Goal: Task Accomplishment & Management: Manage account settings

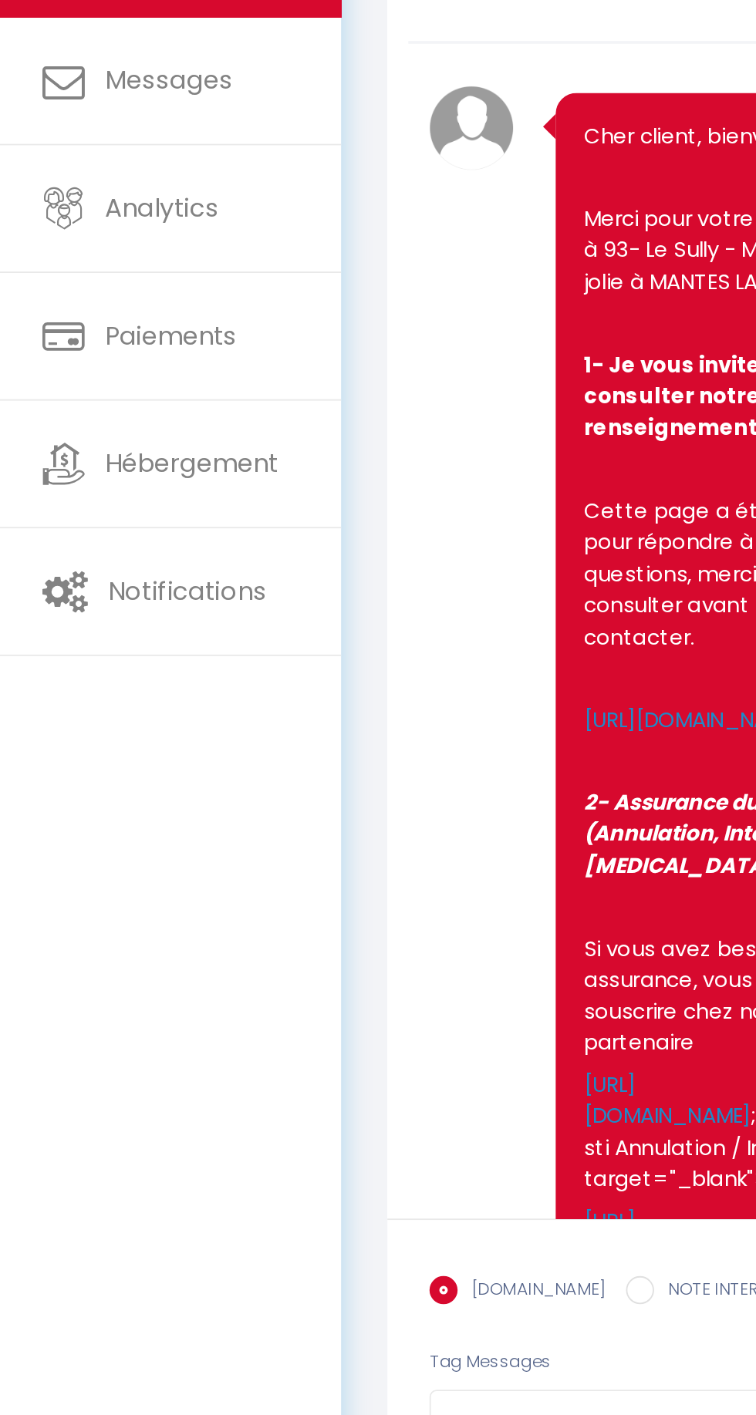
scroll to position [81, 0]
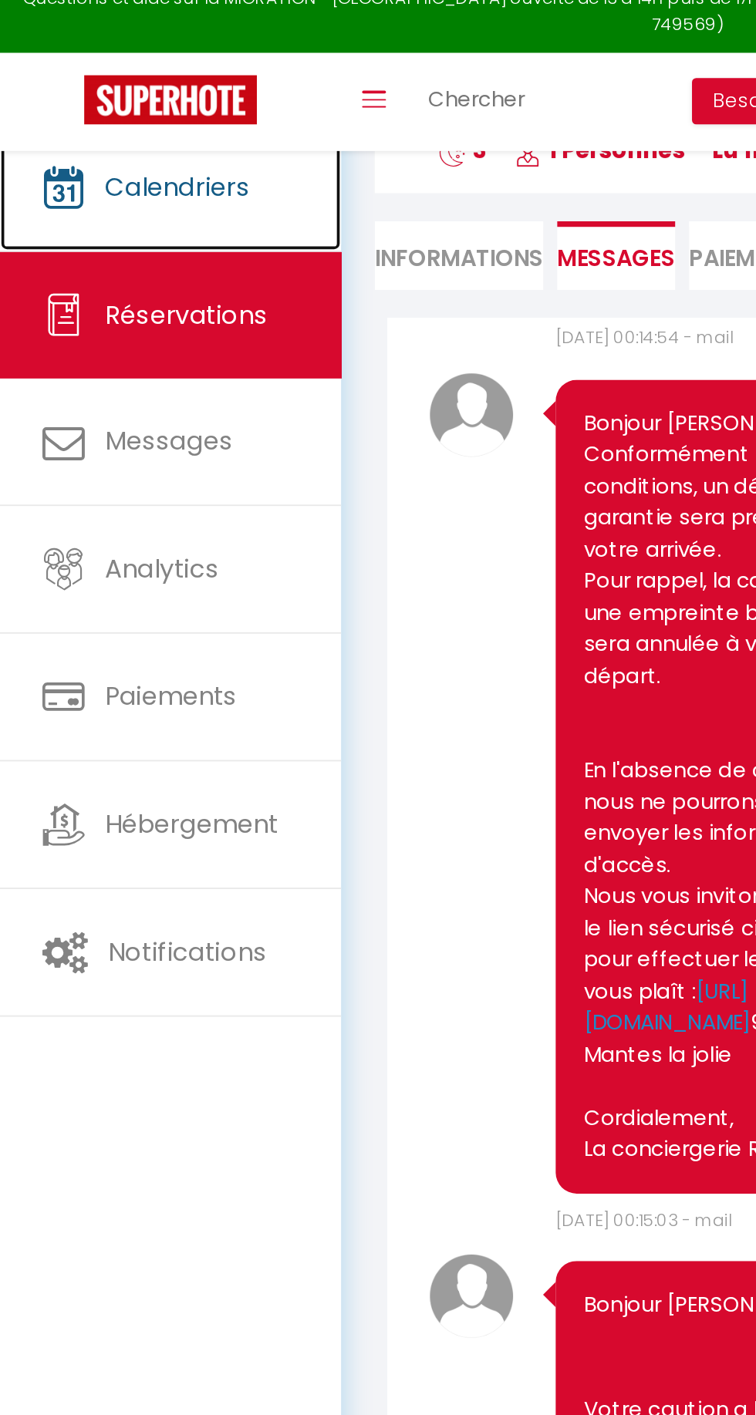
click at [113, 119] on span "Calendriers" at bounding box center [97, 118] width 79 height 19
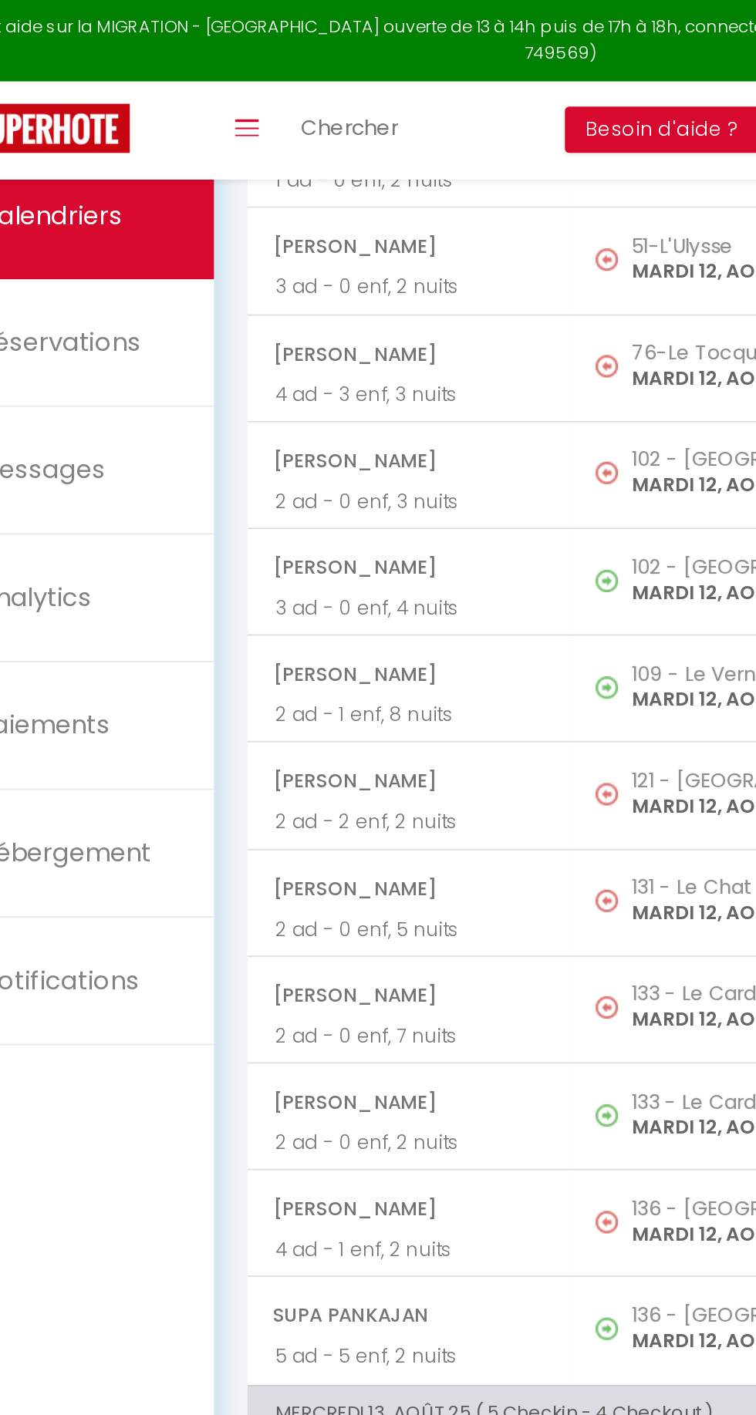
scroll to position [1346, 0]
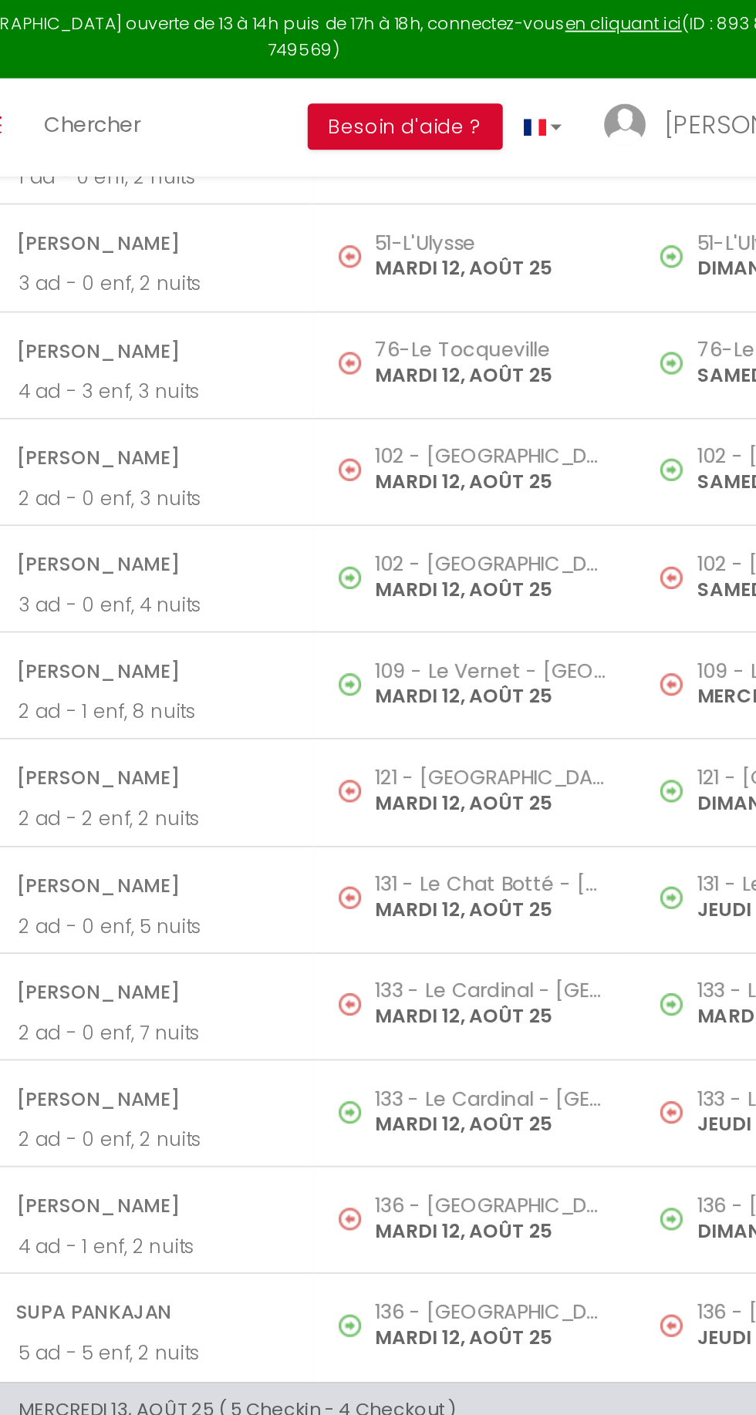
click at [449, 380] on p "MARDI 12, AOÛT 25" at bounding box center [481, 384] width 128 height 16
select select "OK"
select select "0"
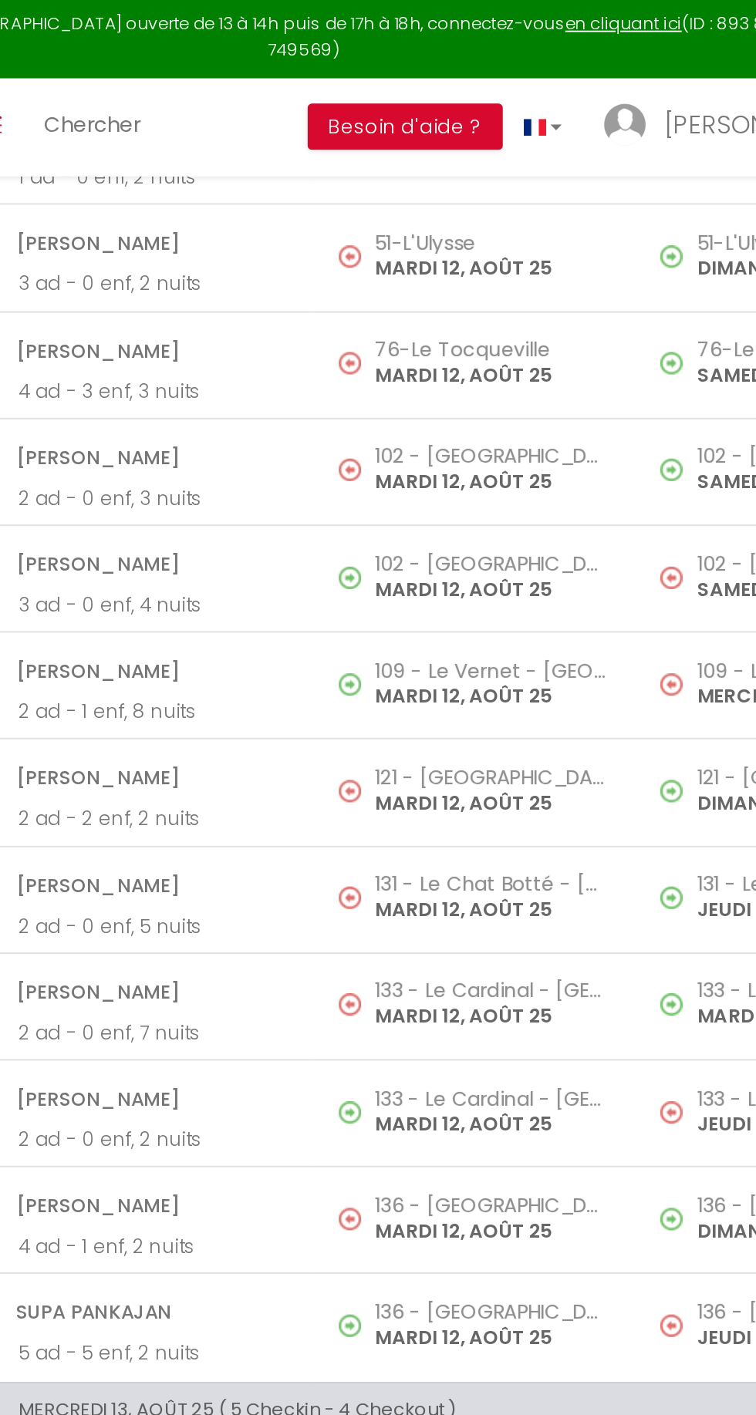
select select "1"
select select
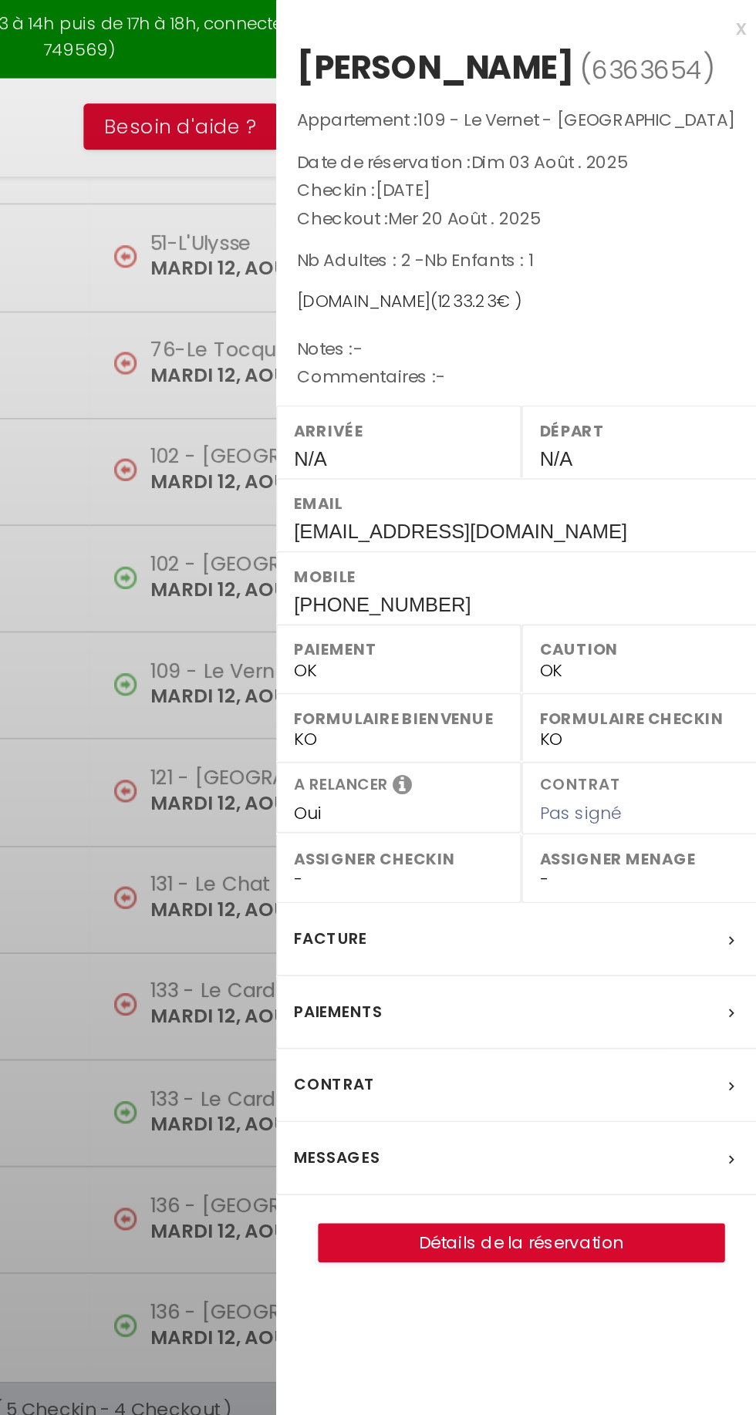
click at [406, 377] on div at bounding box center [378, 707] width 756 height 1415
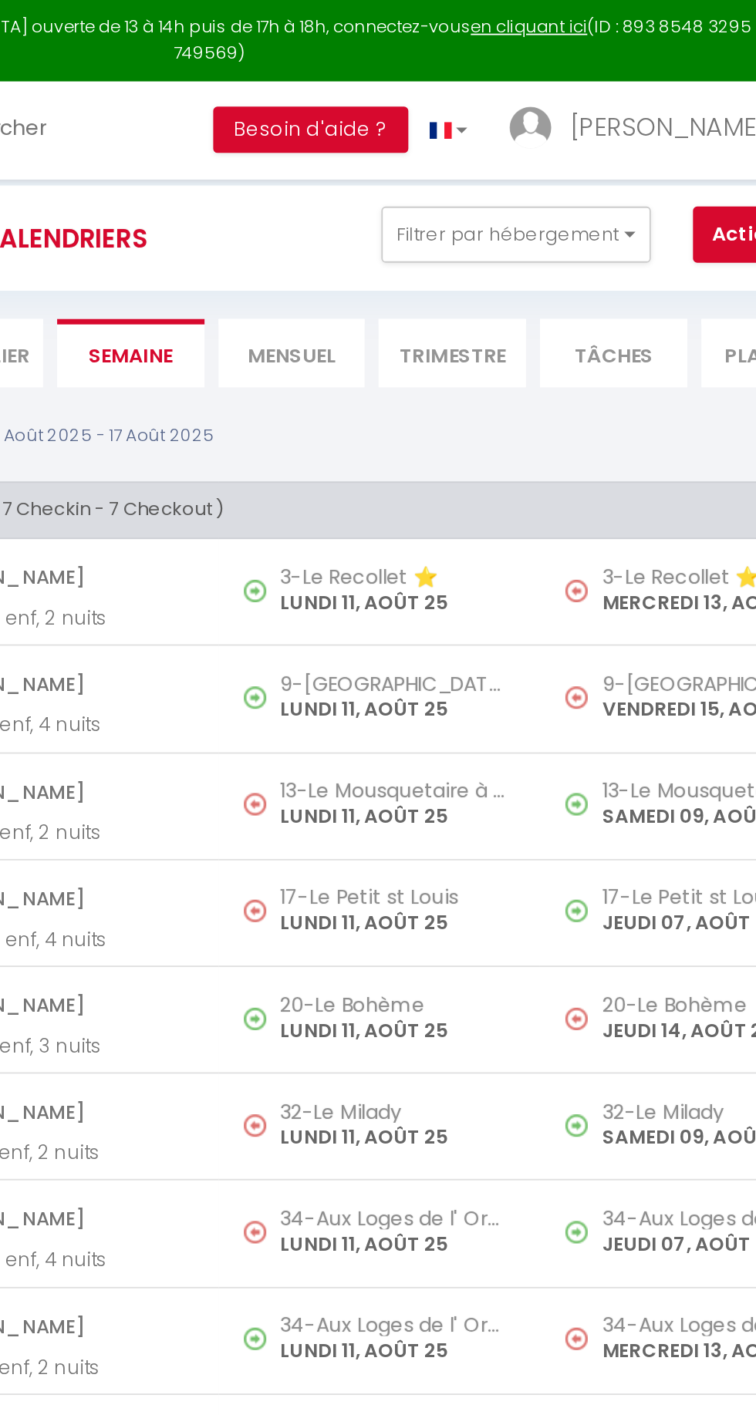
scroll to position [0, 0]
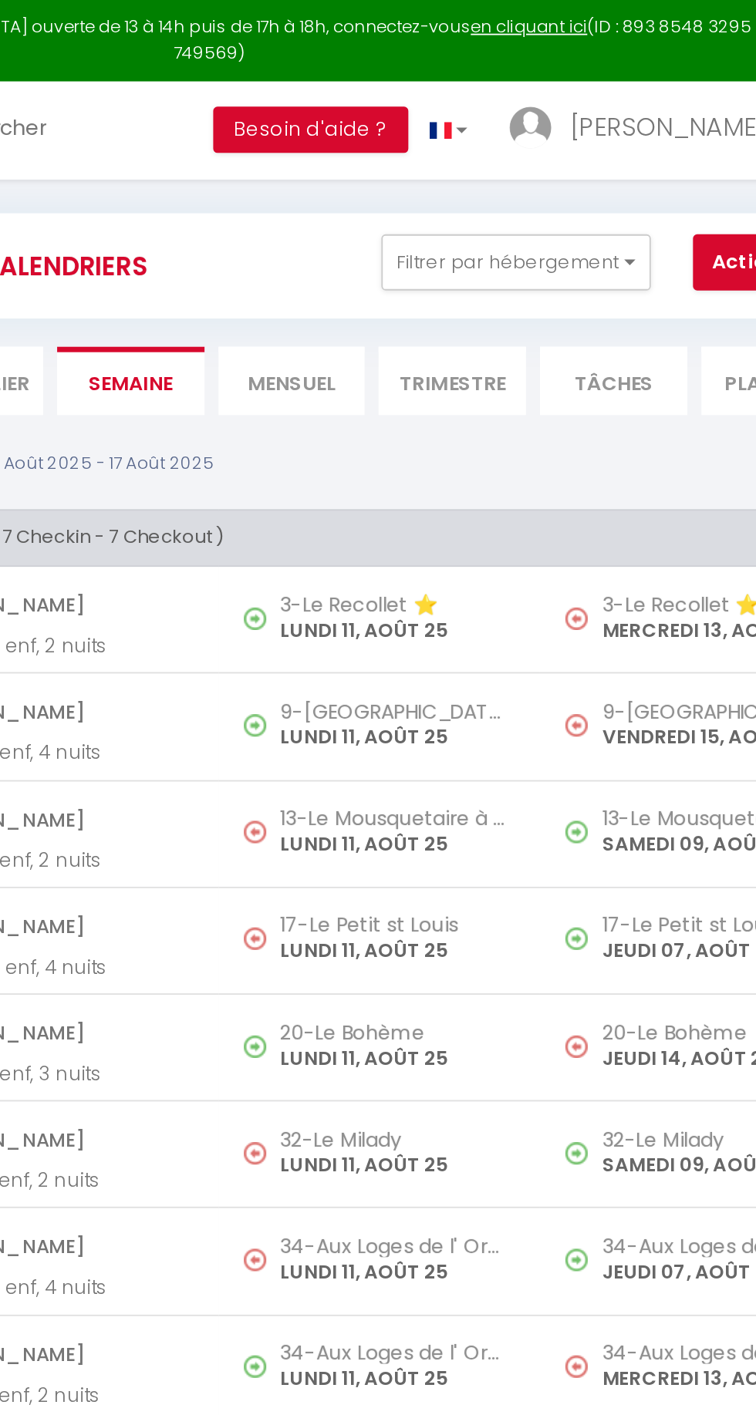
click at [413, 210] on li "Mensuel" at bounding box center [423, 210] width 81 height 38
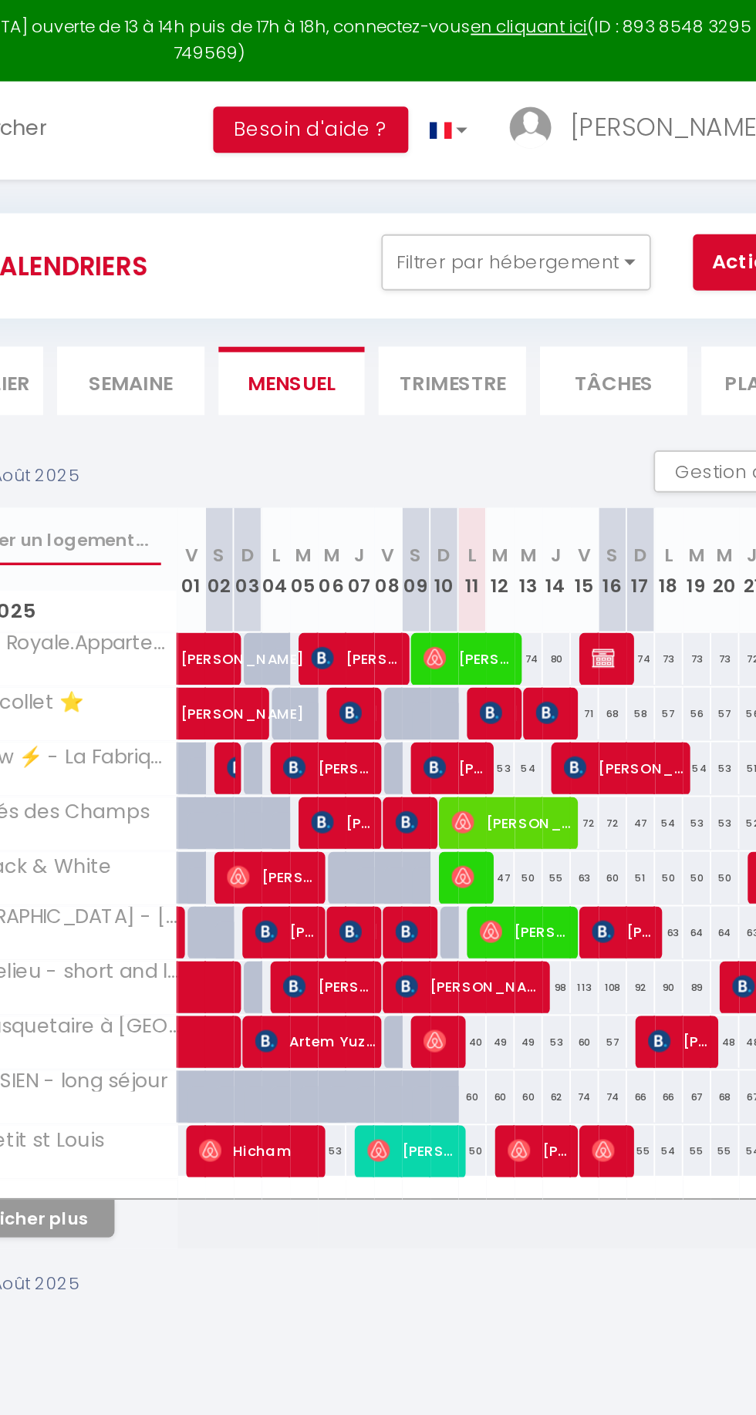
click at [291, 300] on input "text" at bounding box center [283, 297] width 137 height 28
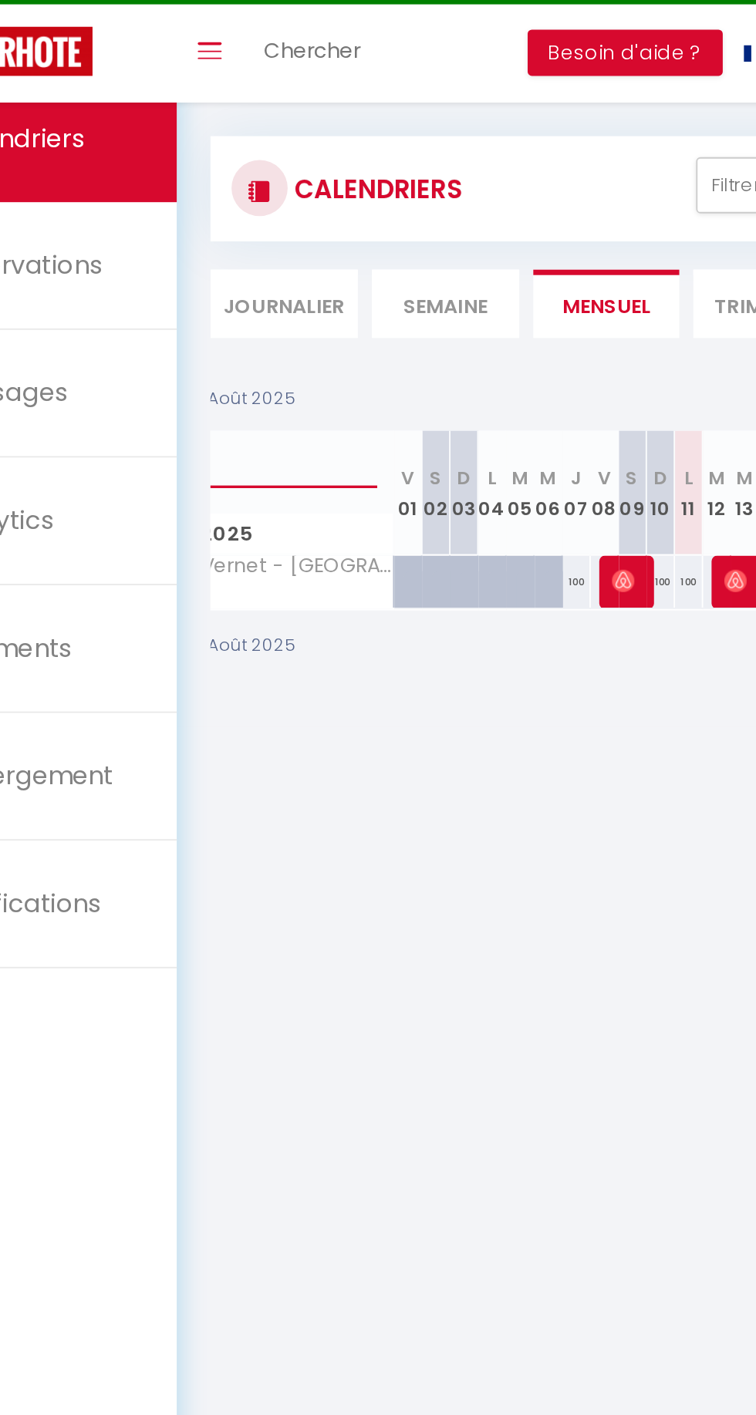
scroll to position [0, 53]
click at [231, 299] on input "Vernet" at bounding box center [230, 297] width 137 height 28
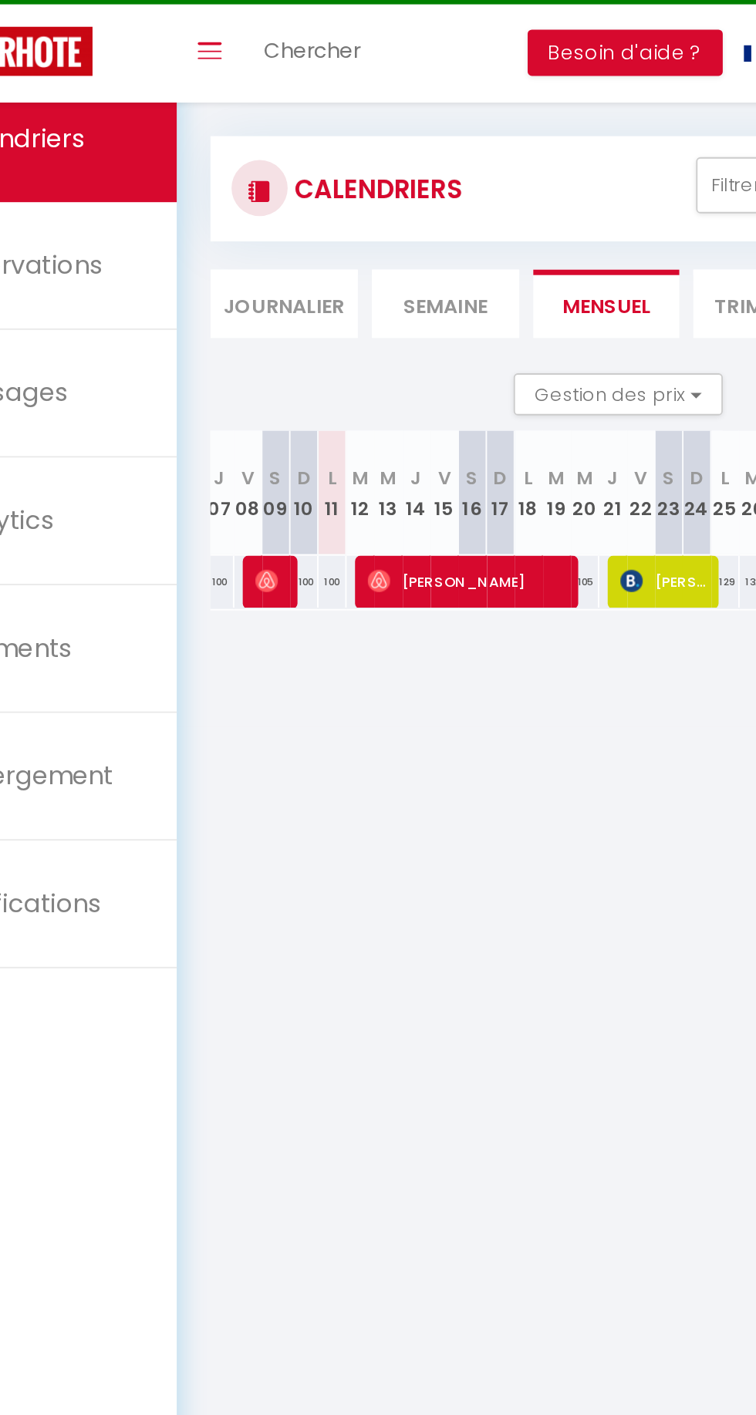
scroll to position [0, 250]
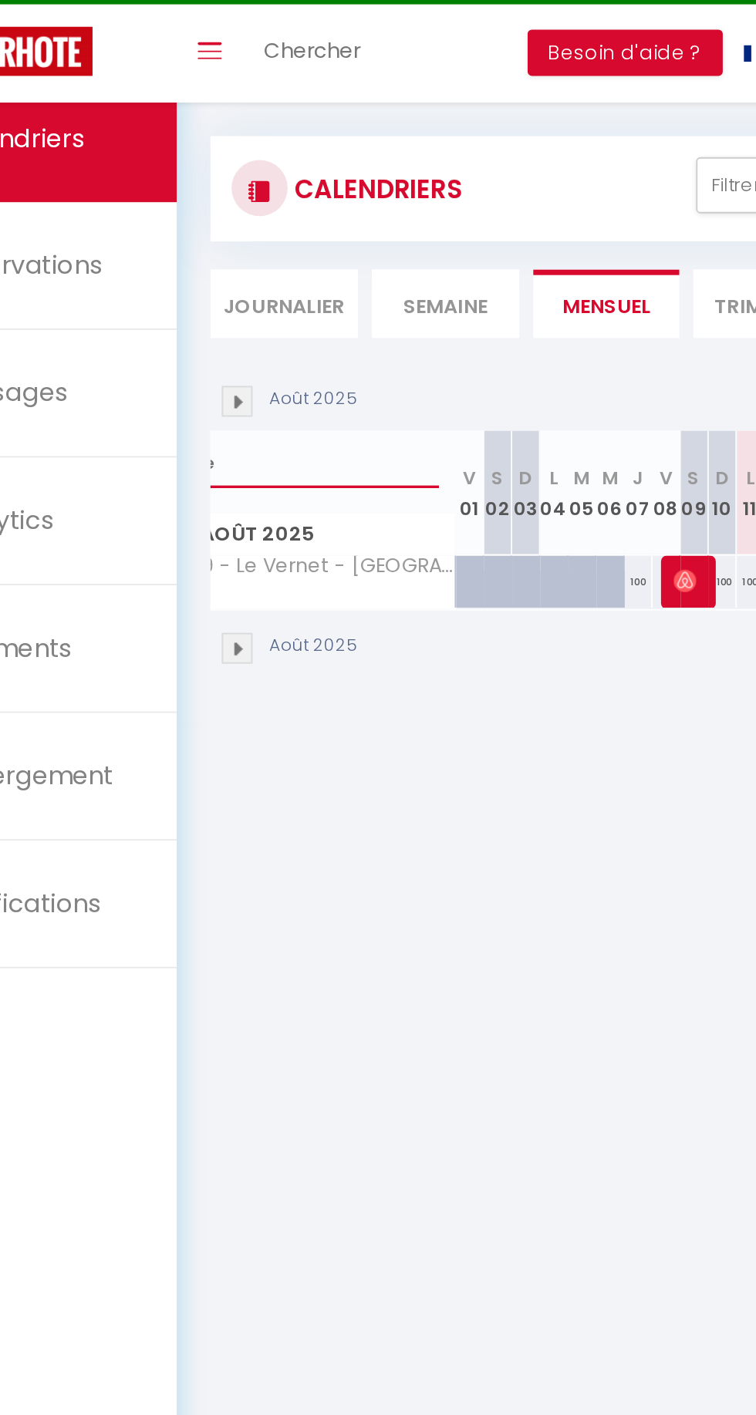
type input "V"
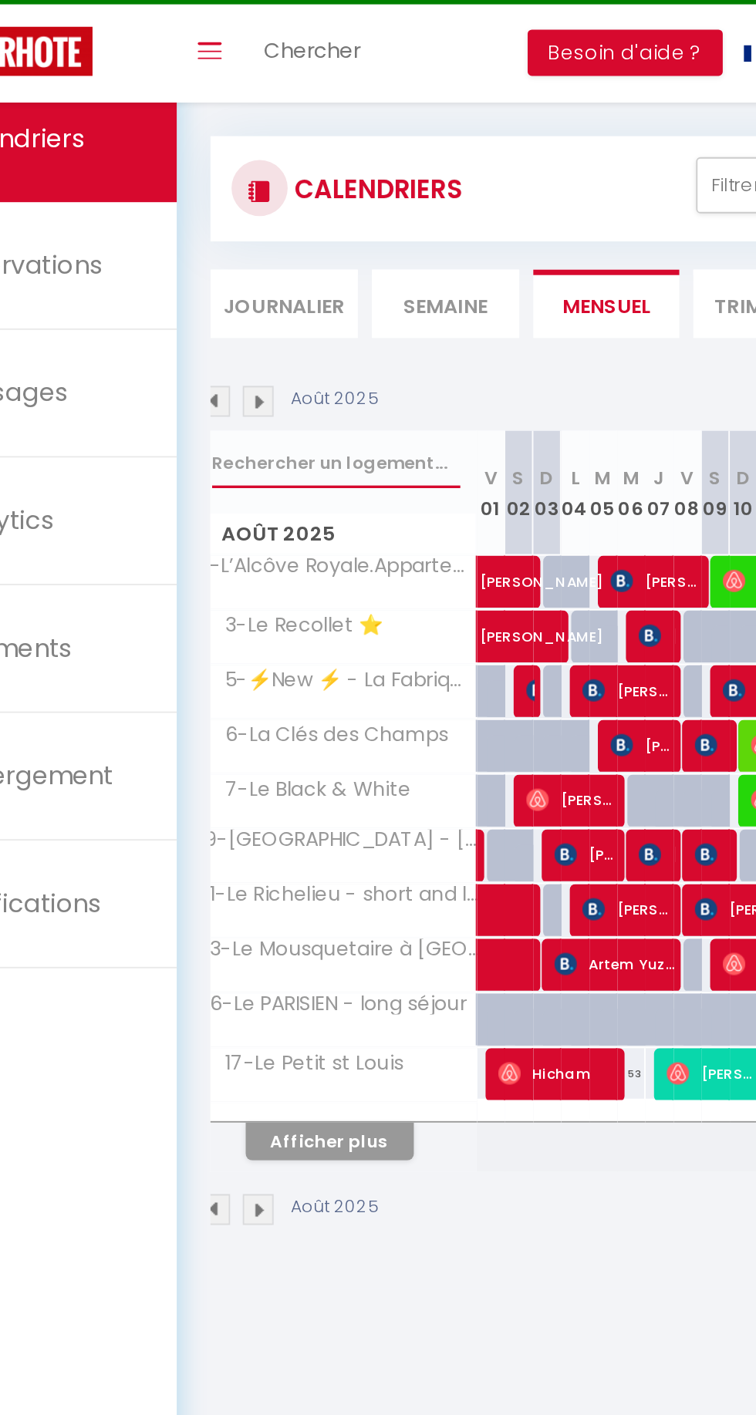
click at [248, 297] on input "text" at bounding box center [275, 297] width 137 height 28
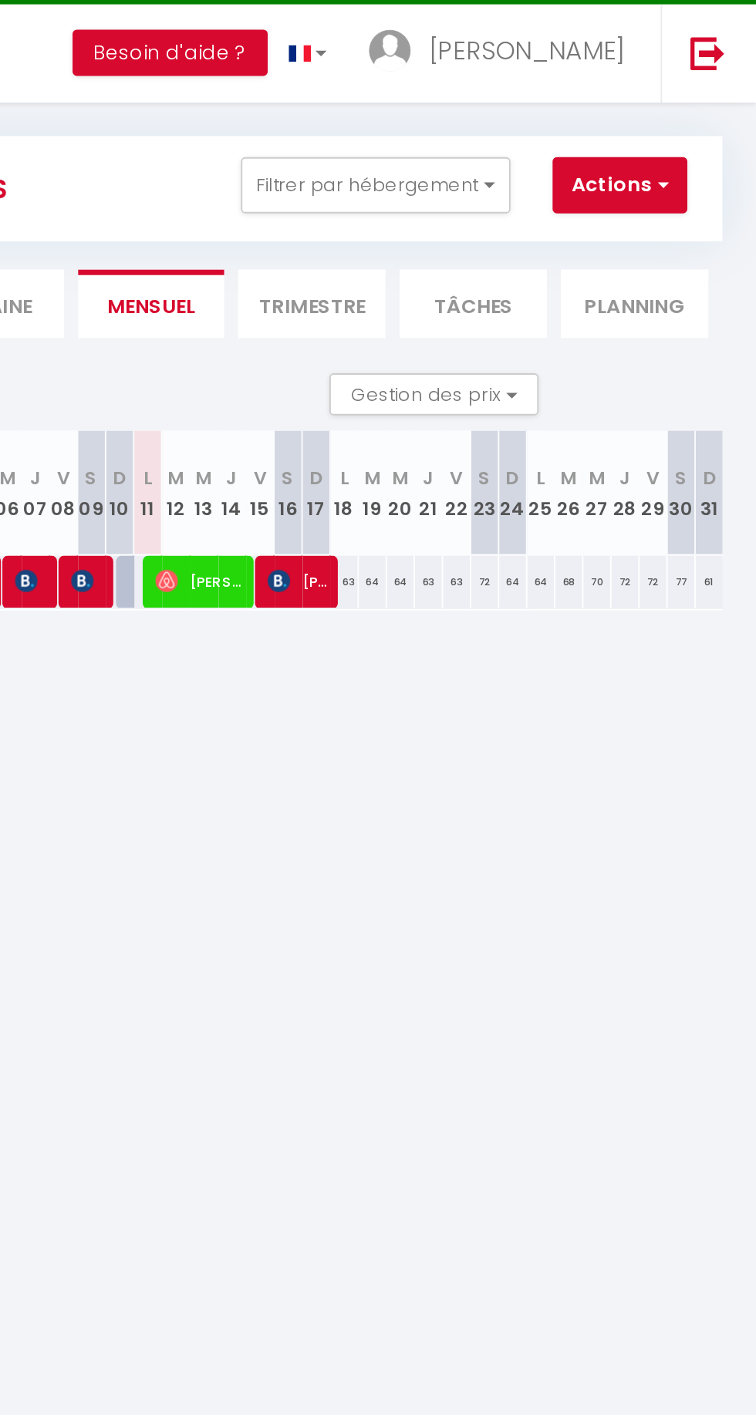
scroll to position [0, 0]
type input "Duplex"
click at [443, 370] on span "[PERSON_NAME]" at bounding box center [452, 361] width 52 height 29
